Goal: Find specific page/section: Find specific page/section

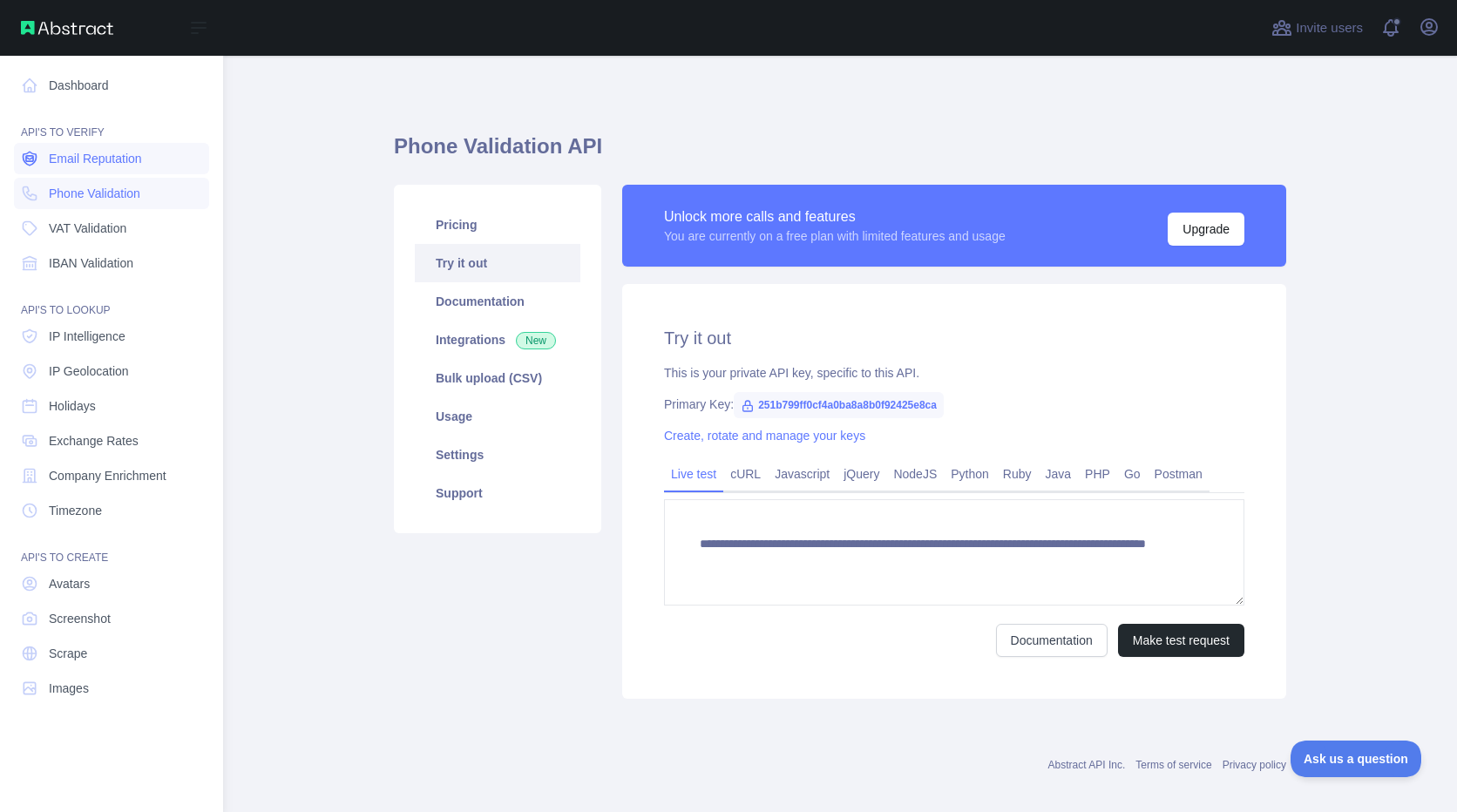
click at [61, 160] on span "Email Reputation" at bounding box center [95, 158] width 93 height 18
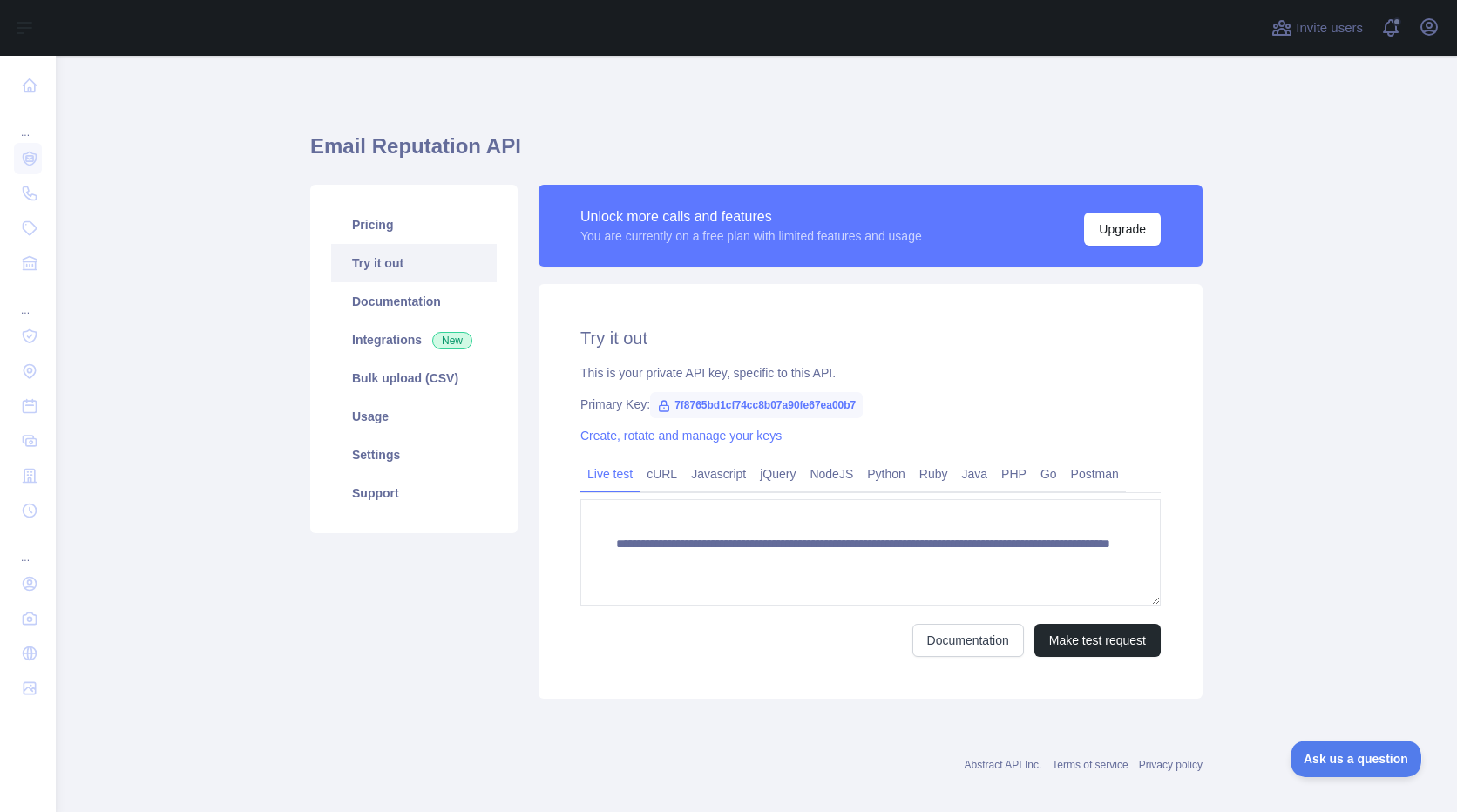
click at [674, 401] on span "7f8765bd1cf74cc8b07a90fe67ea00b7" at bounding box center [756, 405] width 212 height 26
click at [657, 407] on icon at bounding box center [663, 405] width 14 height 14
click at [778, 409] on span "7f8765bd1cf74cc8b07a90fe67ea00b7" at bounding box center [756, 405] width 212 height 26
copy span "7f8765bd1cf74cc8b07a90fe67ea00b7"
